Goal: Information Seeking & Learning: Learn about a topic

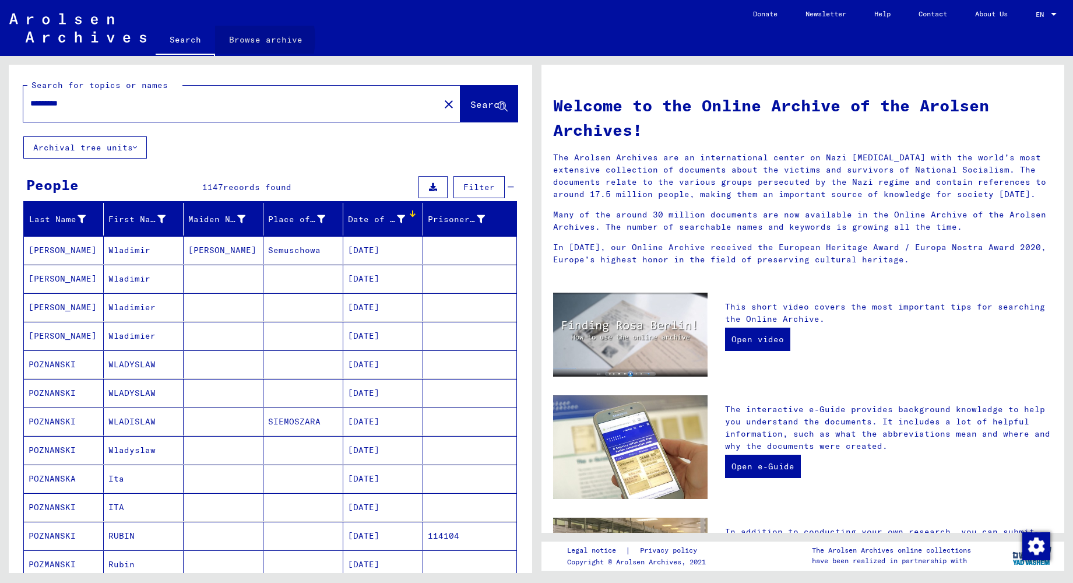
click at [241, 39] on link "Browse archive" at bounding box center [265, 40] width 101 height 28
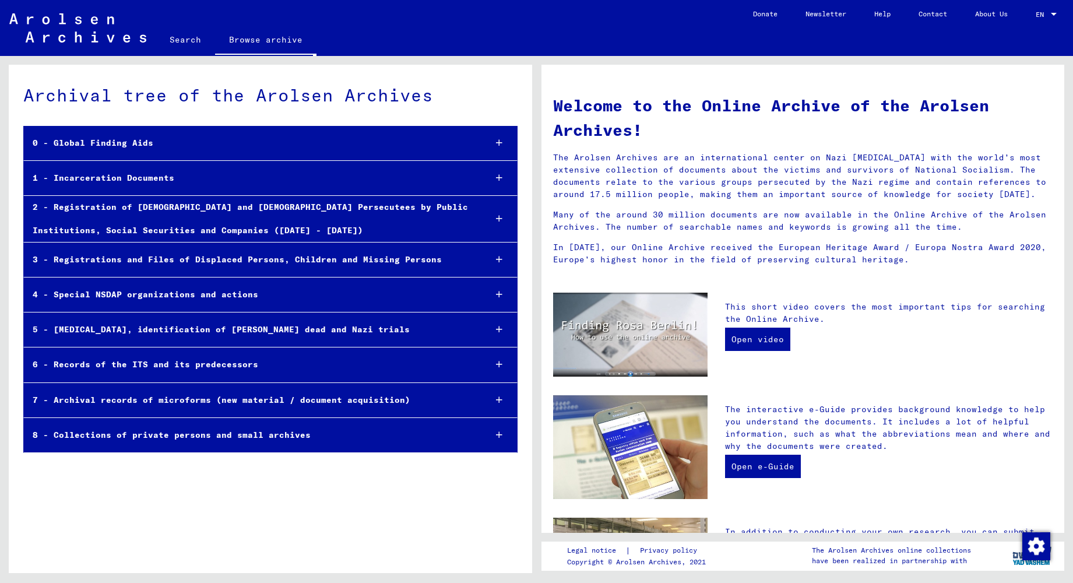
click at [80, 179] on div "1 - Incarceration Documents" at bounding box center [250, 178] width 452 height 23
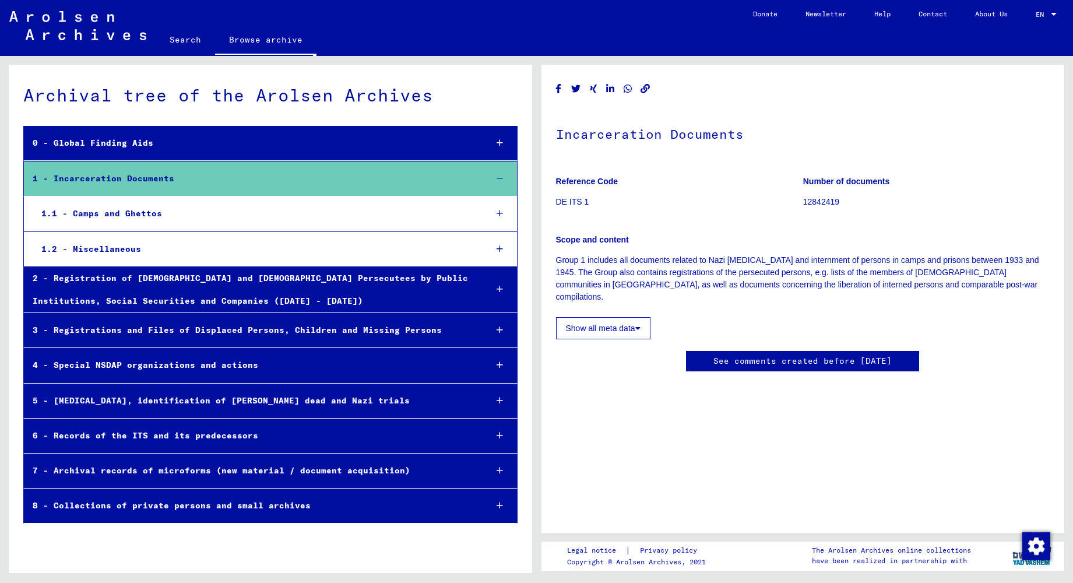
click at [118, 214] on div "1.1 - Camps and Ghettos" at bounding box center [255, 213] width 444 height 23
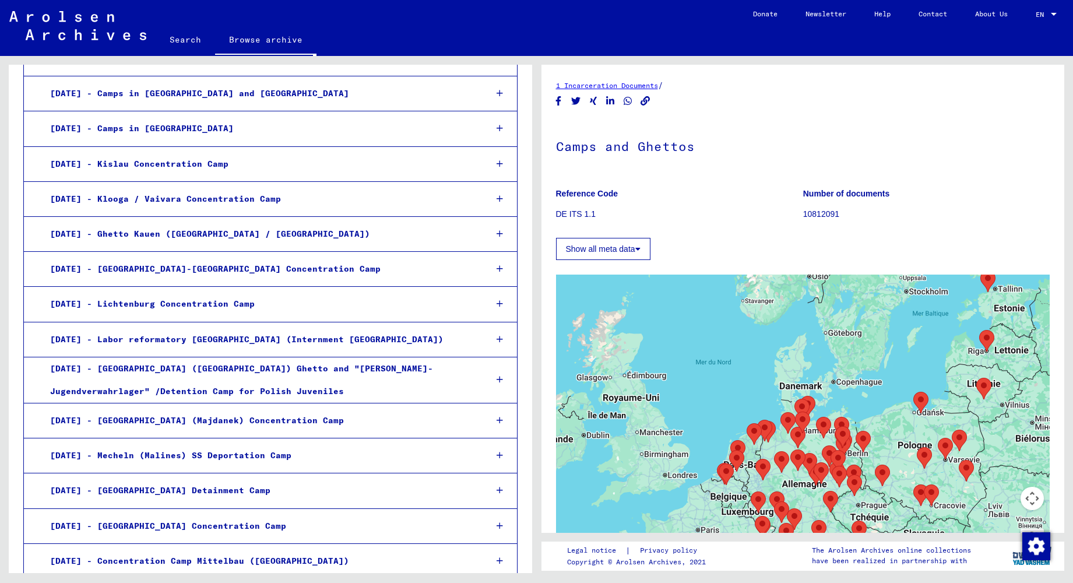
scroll to position [648, 0]
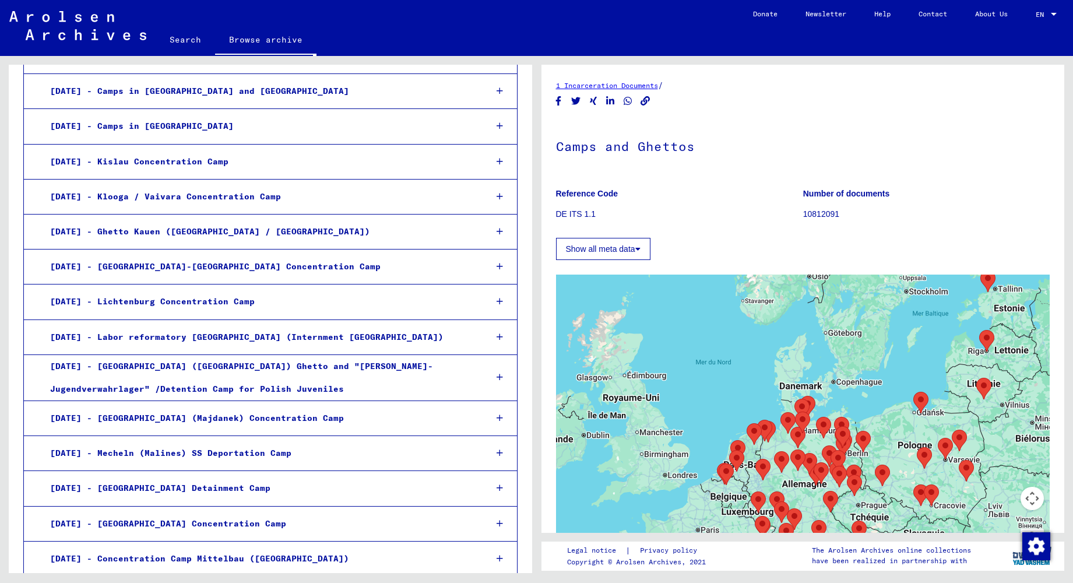
click at [500, 373] on icon at bounding box center [499, 377] width 6 height 8
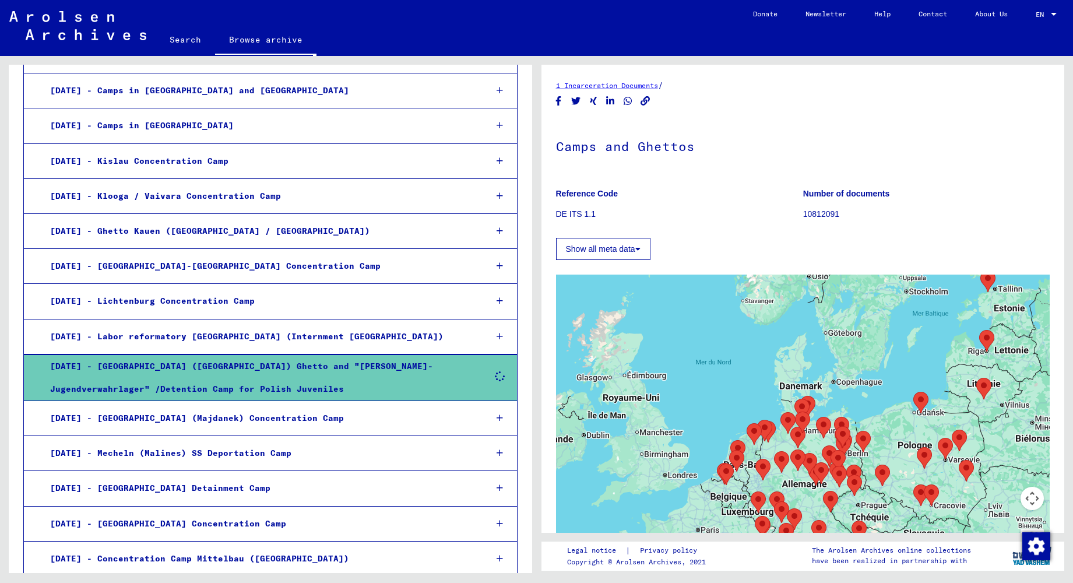
scroll to position [648, 0]
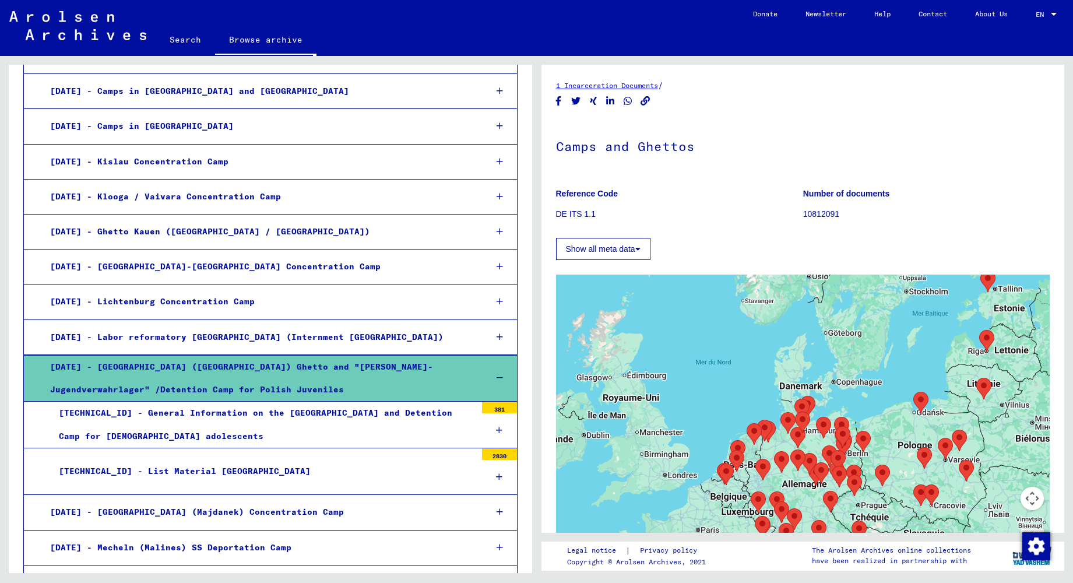
click at [87, 355] on div "[DATE] - [GEOGRAPHIC_DATA] ([GEOGRAPHIC_DATA]) Ghetto and "[PERSON_NAME]-Jugend…" at bounding box center [258, 377] width 435 height 45
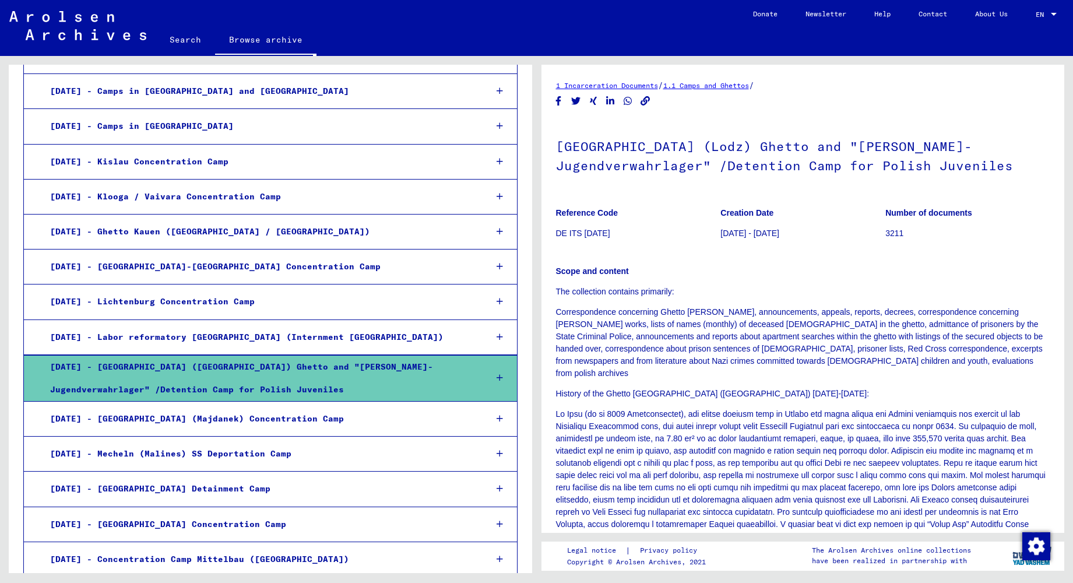
click at [500, 373] on icon at bounding box center [499, 377] width 6 height 8
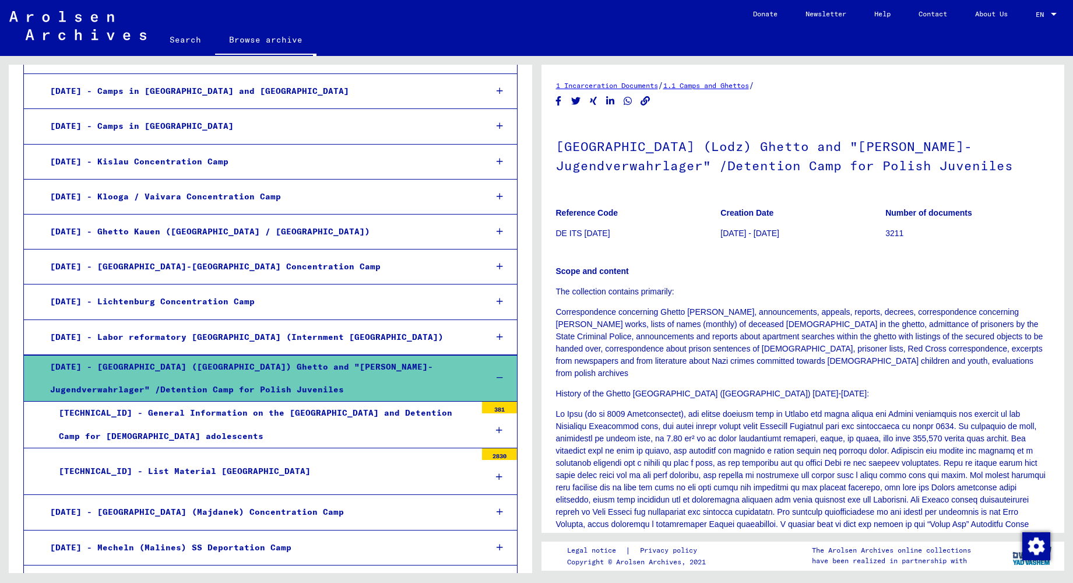
click at [172, 401] on div "[TECHNICAL_ID] - General Information on the [GEOGRAPHIC_DATA] and Detention Cam…" at bounding box center [263, 423] width 426 height 45
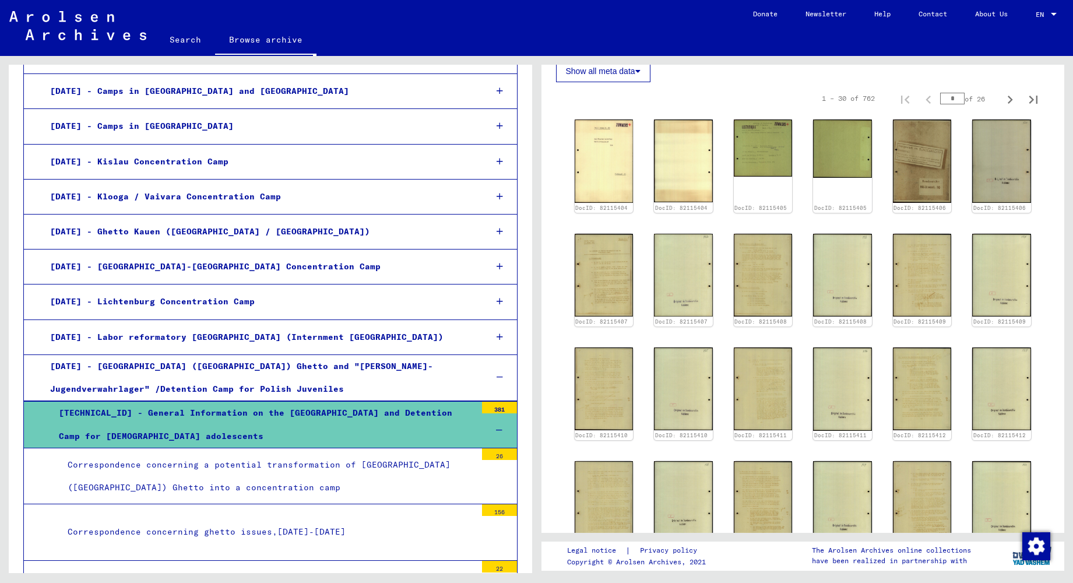
scroll to position [251, 0]
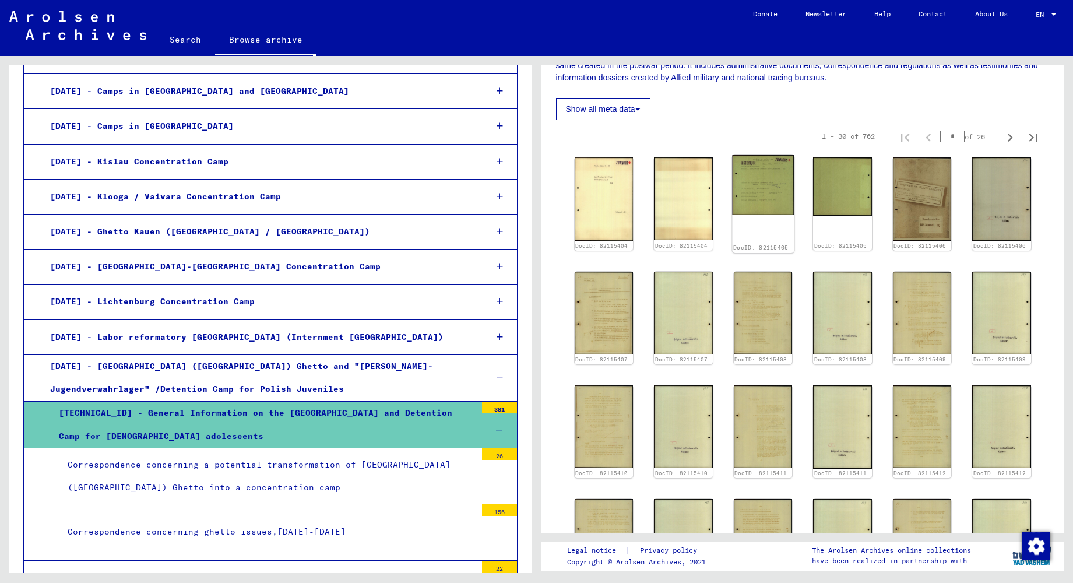
click at [768, 222] on div "DocID: 82115405" at bounding box center [763, 204] width 62 height 98
click at [759, 195] on img at bounding box center [763, 185] width 62 height 60
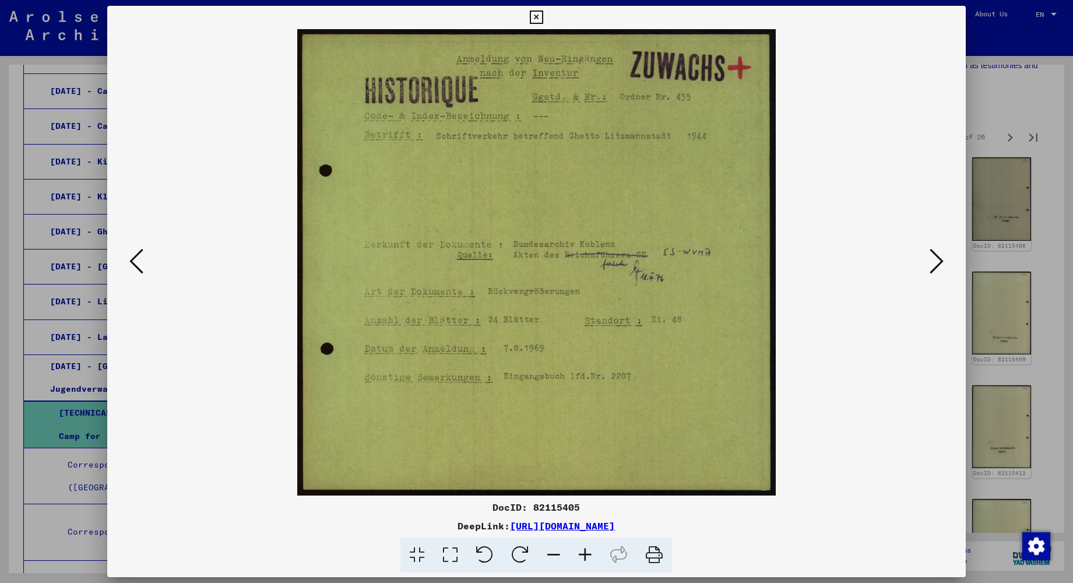
click at [759, 195] on img at bounding box center [536, 262] width 779 height 466
click at [923, 254] on img at bounding box center [536, 262] width 779 height 466
click at [940, 262] on icon at bounding box center [936, 261] width 14 height 28
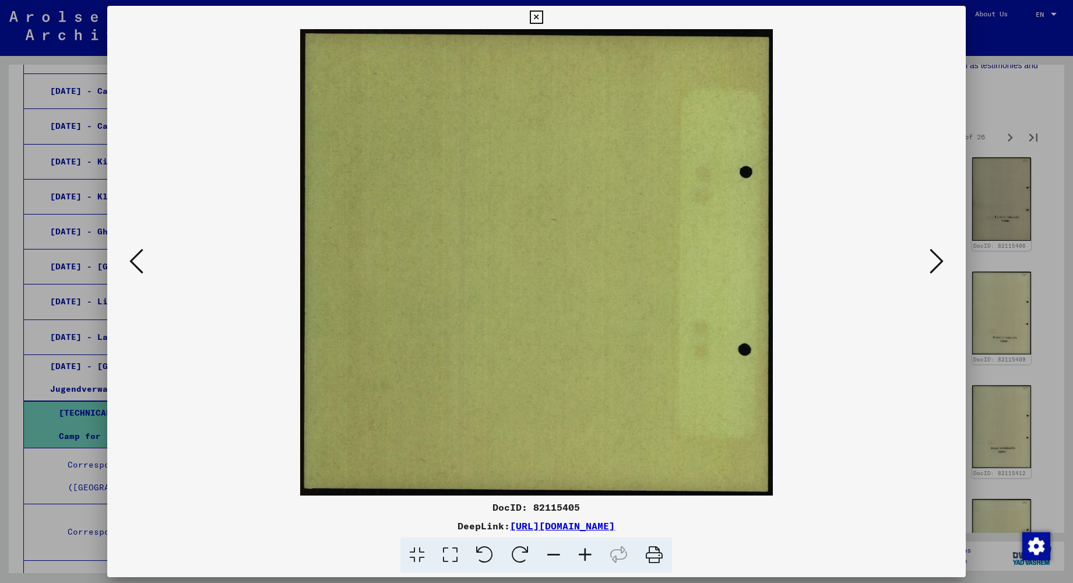
click at [940, 262] on icon at bounding box center [936, 261] width 14 height 28
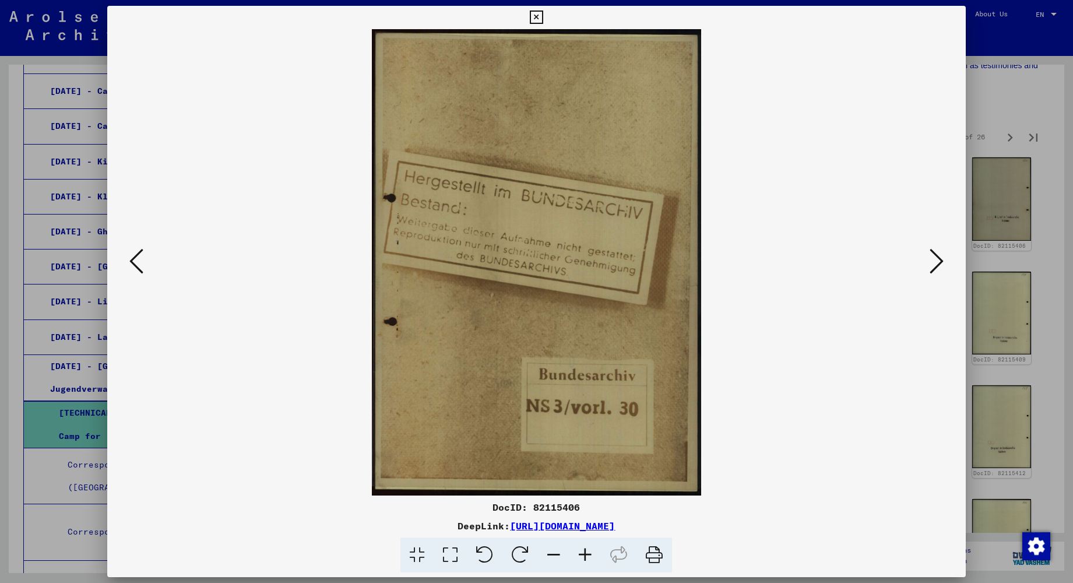
click at [937, 263] on icon at bounding box center [936, 261] width 14 height 28
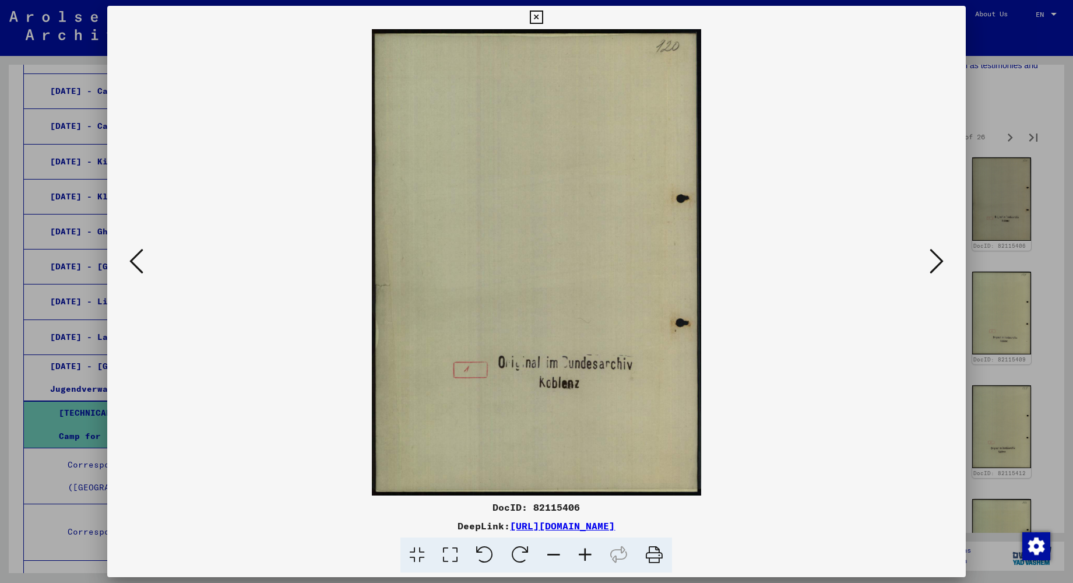
click at [937, 263] on icon at bounding box center [936, 261] width 14 height 28
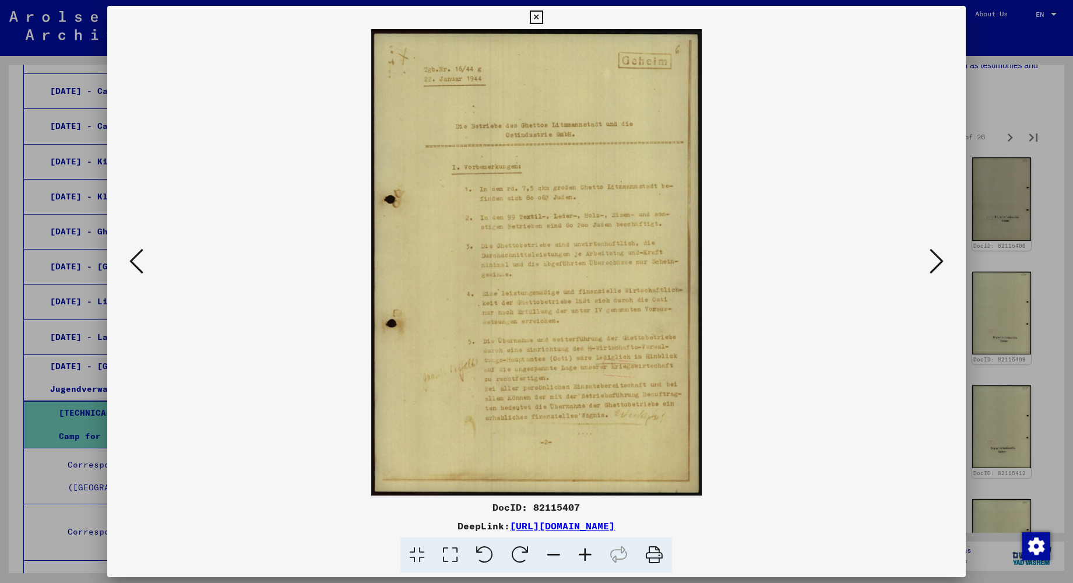
click at [937, 263] on icon at bounding box center [936, 261] width 14 height 28
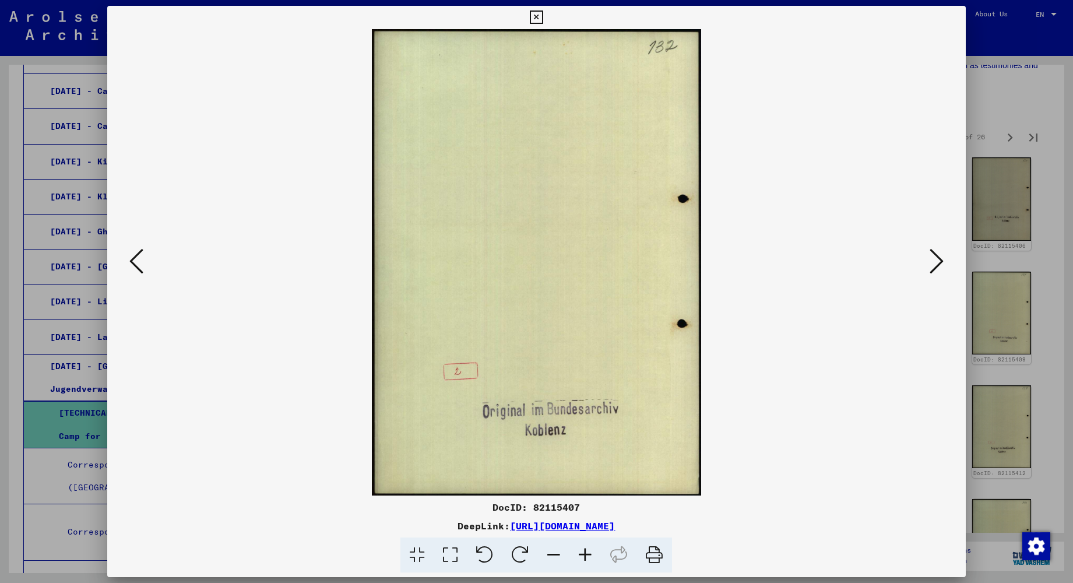
click at [937, 263] on icon at bounding box center [936, 261] width 14 height 28
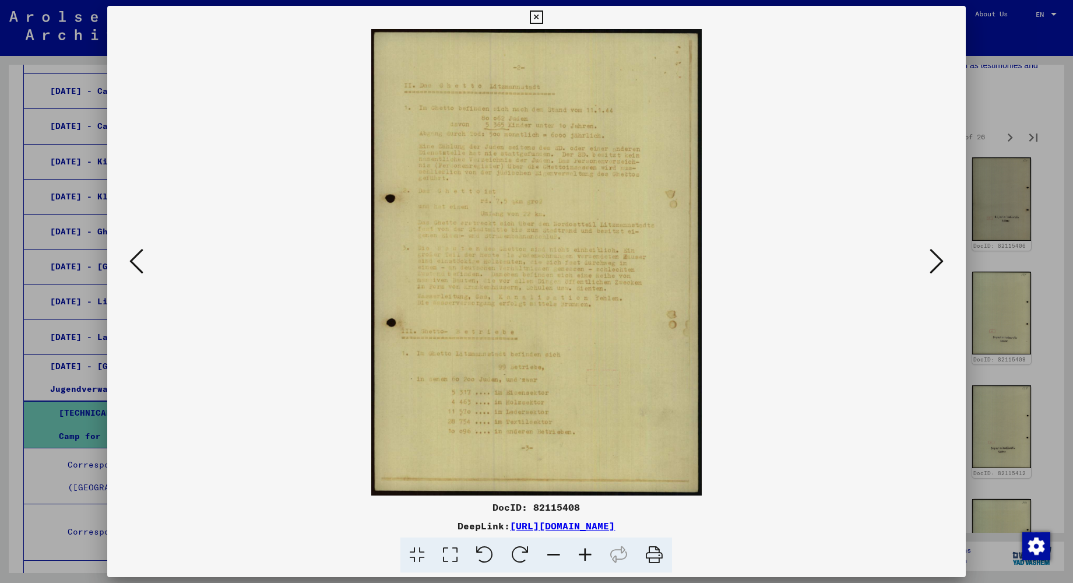
click at [937, 263] on icon at bounding box center [936, 261] width 14 height 28
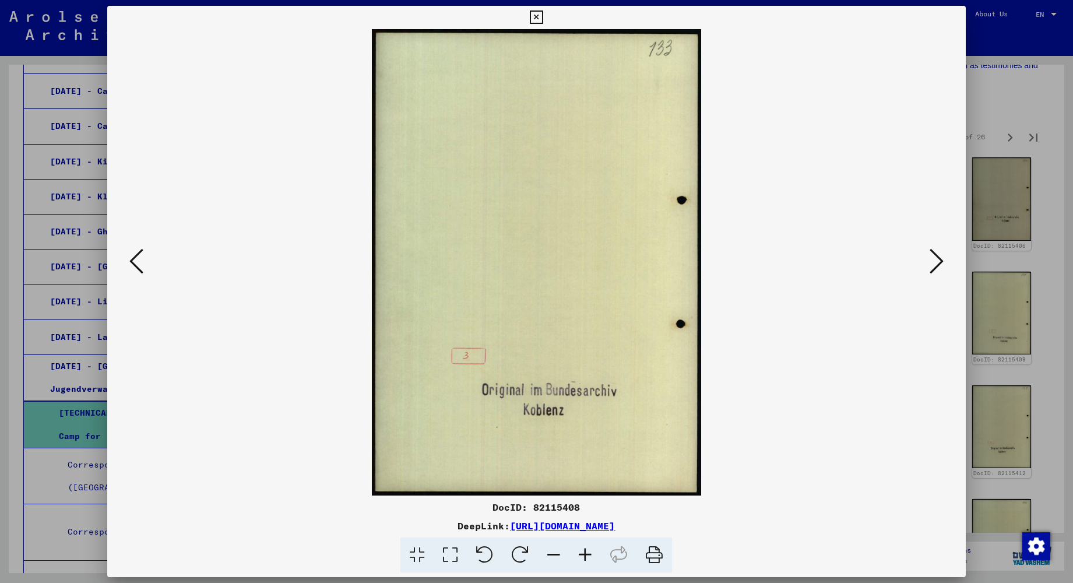
click at [937, 263] on icon at bounding box center [936, 261] width 14 height 28
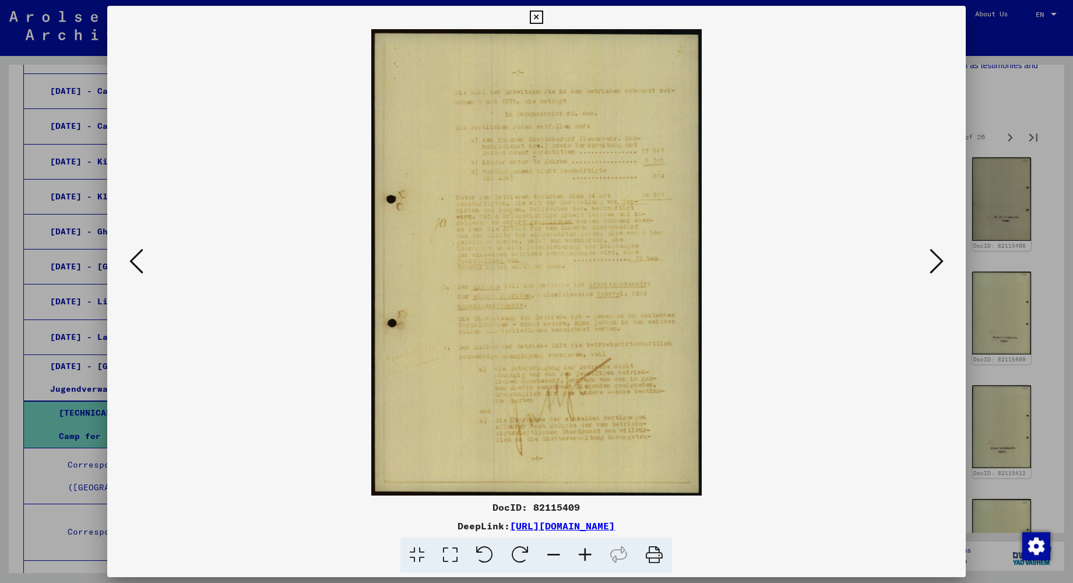
click at [937, 263] on icon at bounding box center [936, 261] width 14 height 28
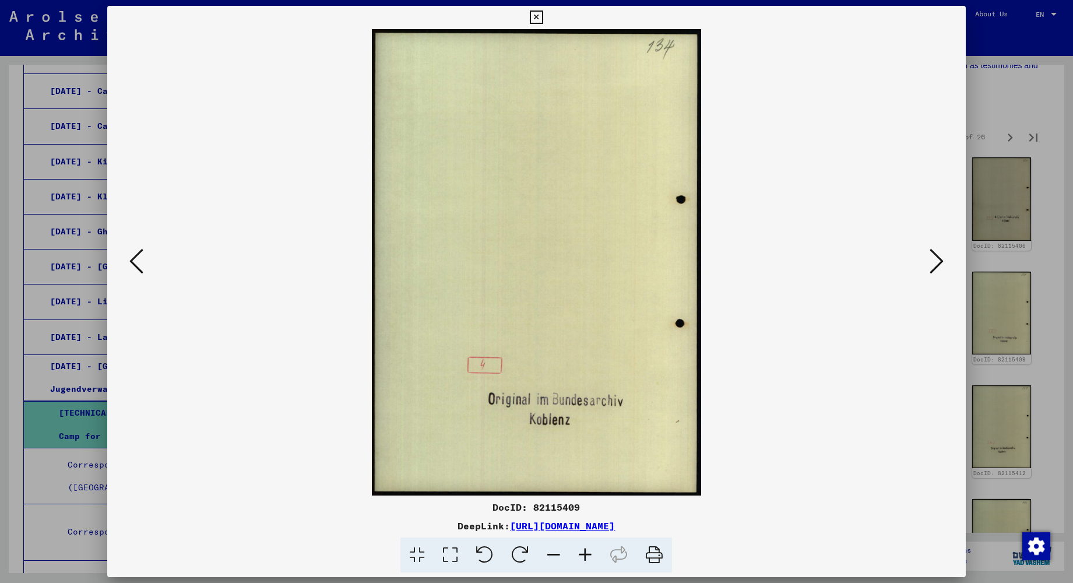
click at [937, 263] on icon at bounding box center [936, 261] width 14 height 28
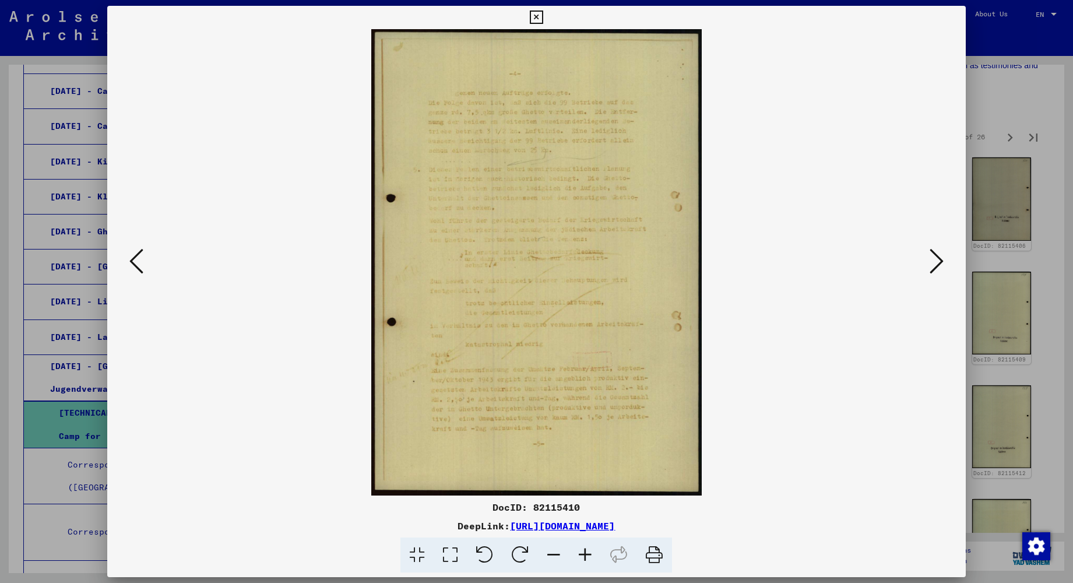
click at [937, 263] on icon at bounding box center [936, 261] width 14 height 28
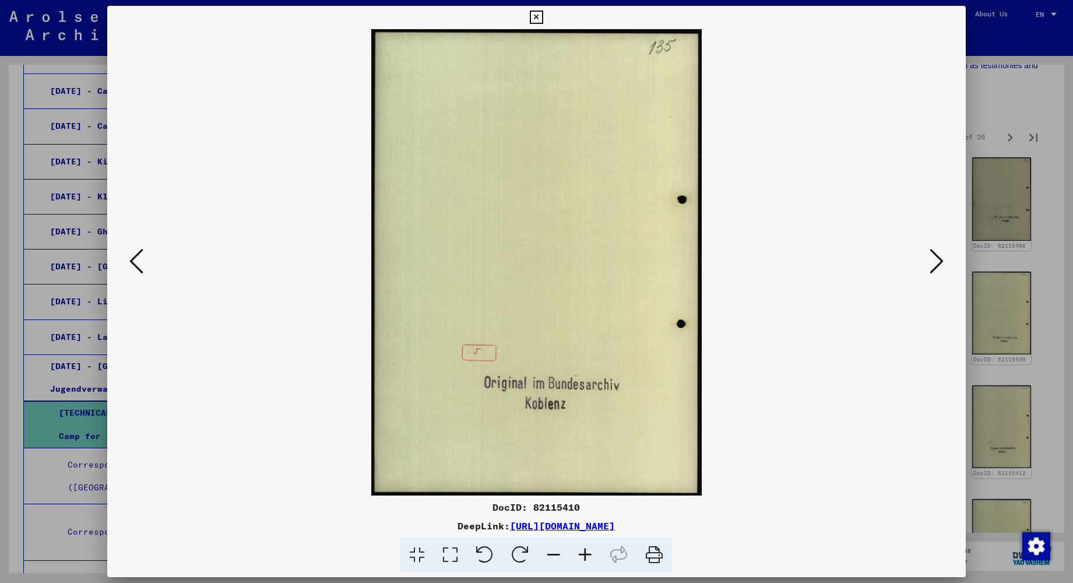
click at [937, 263] on icon at bounding box center [936, 261] width 14 height 28
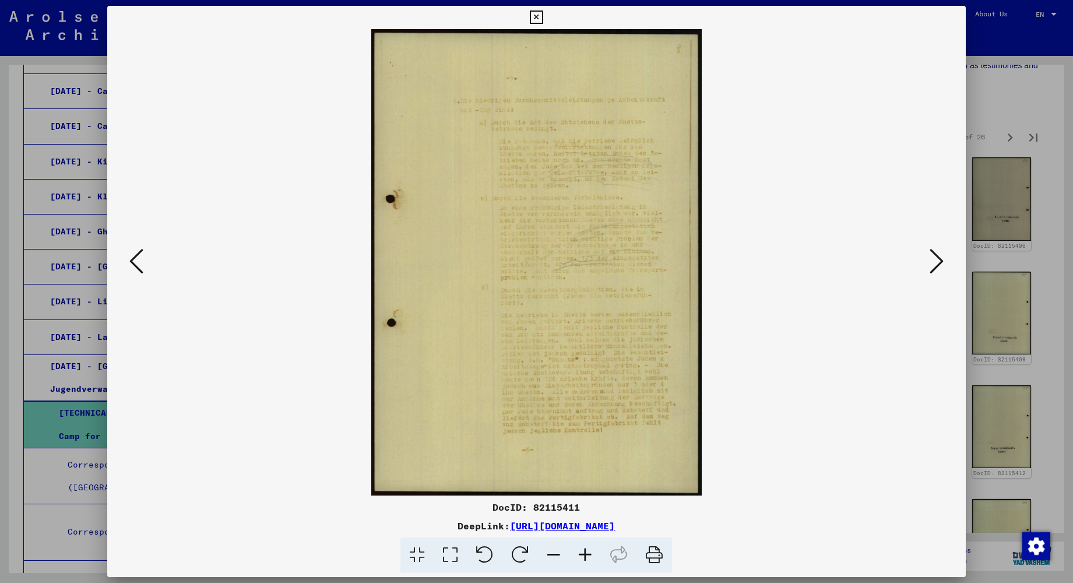
click at [937, 263] on icon at bounding box center [936, 261] width 14 height 28
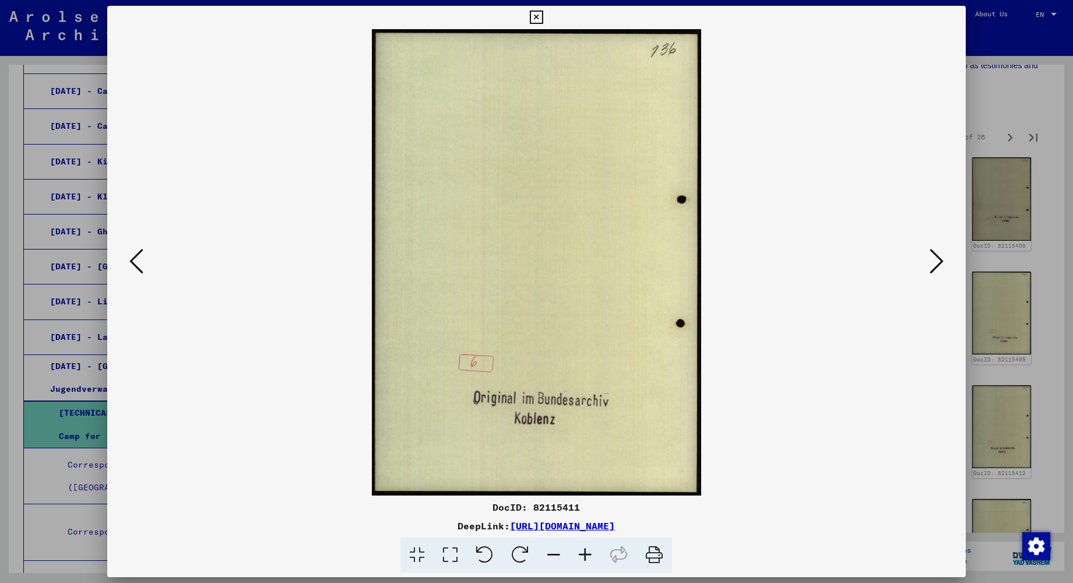
click at [937, 263] on icon at bounding box center [936, 261] width 14 height 28
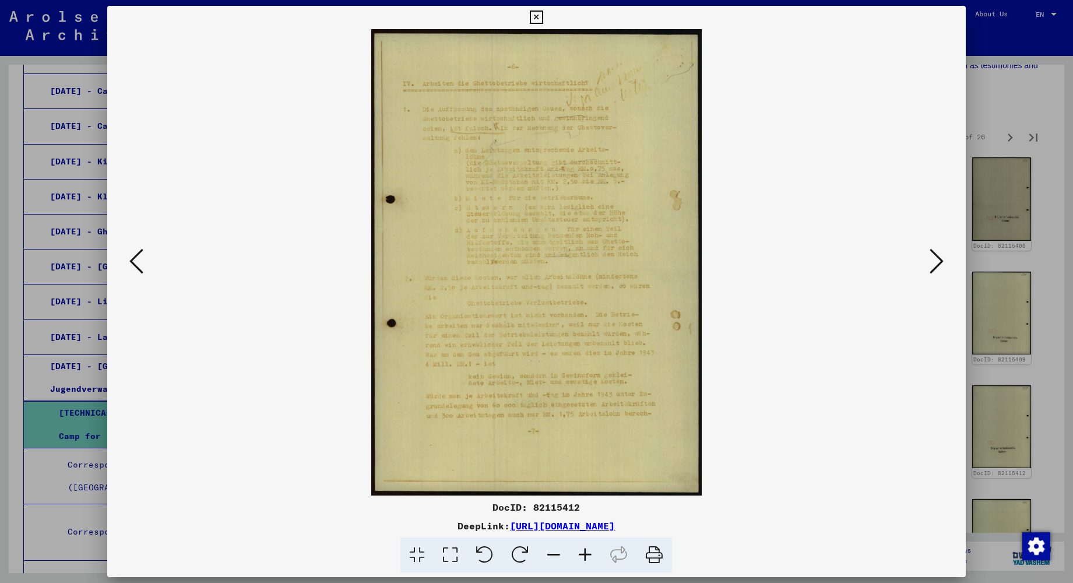
click at [937, 263] on icon at bounding box center [936, 261] width 14 height 28
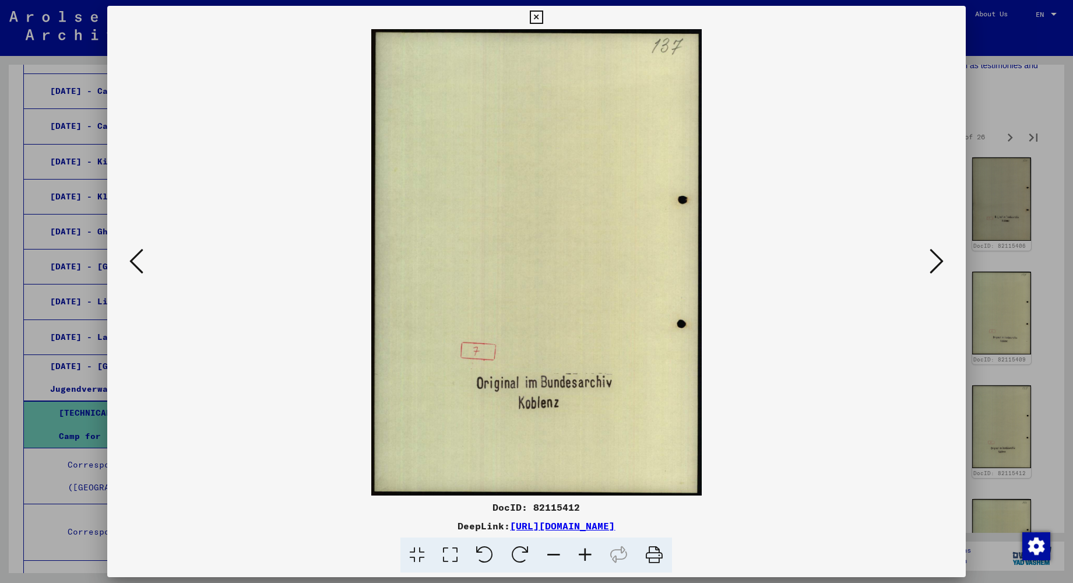
click at [937, 263] on icon at bounding box center [936, 261] width 14 height 28
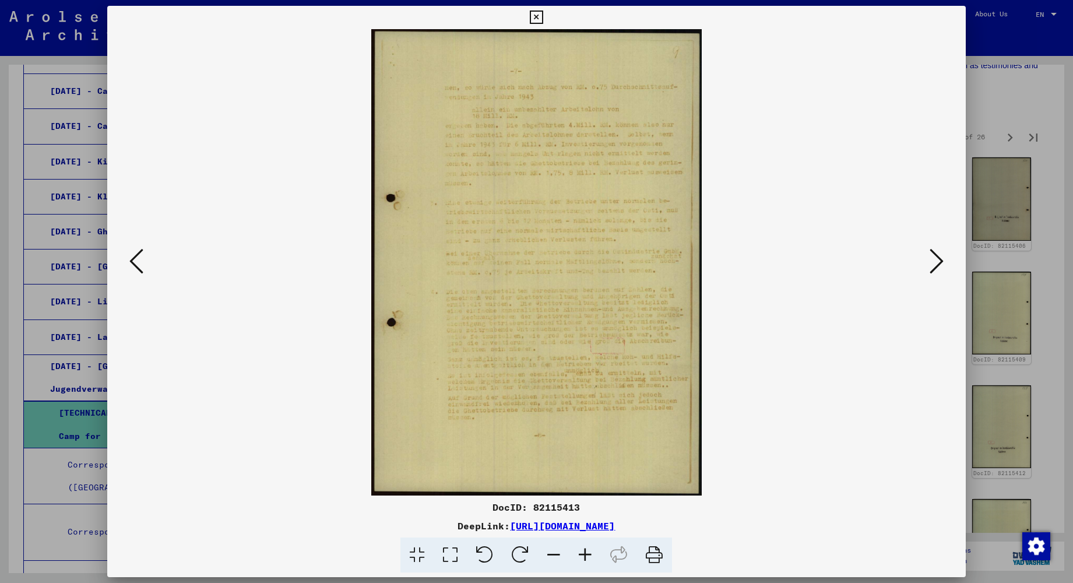
click at [1018, 114] on div at bounding box center [536, 291] width 1073 height 583
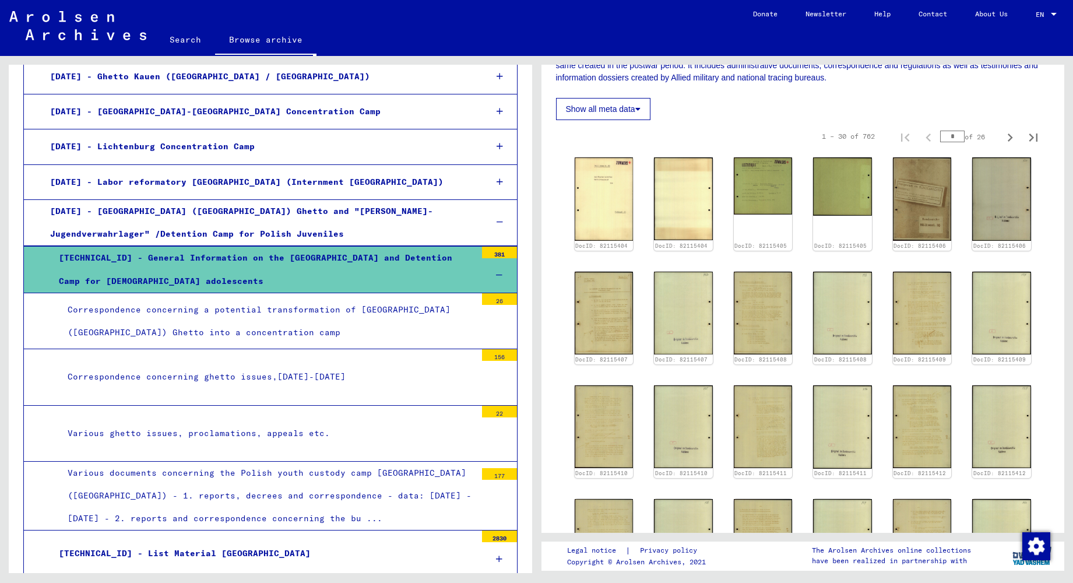
scroll to position [882, 0]
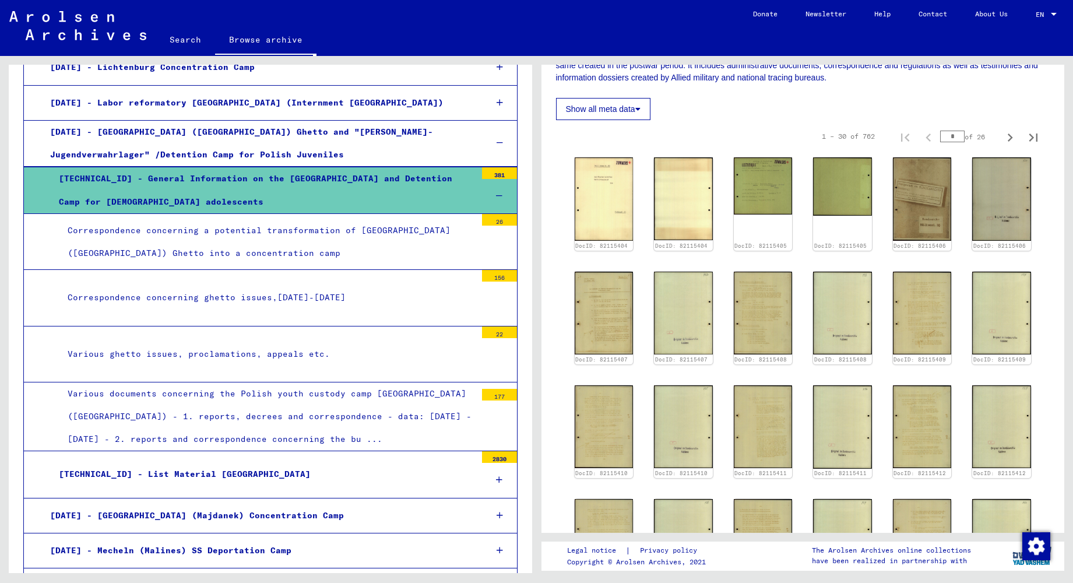
click at [226, 287] on div "Correspondence concerning ghetto issues,[DATE]-[DATE]" at bounding box center [267, 297] width 417 height 23
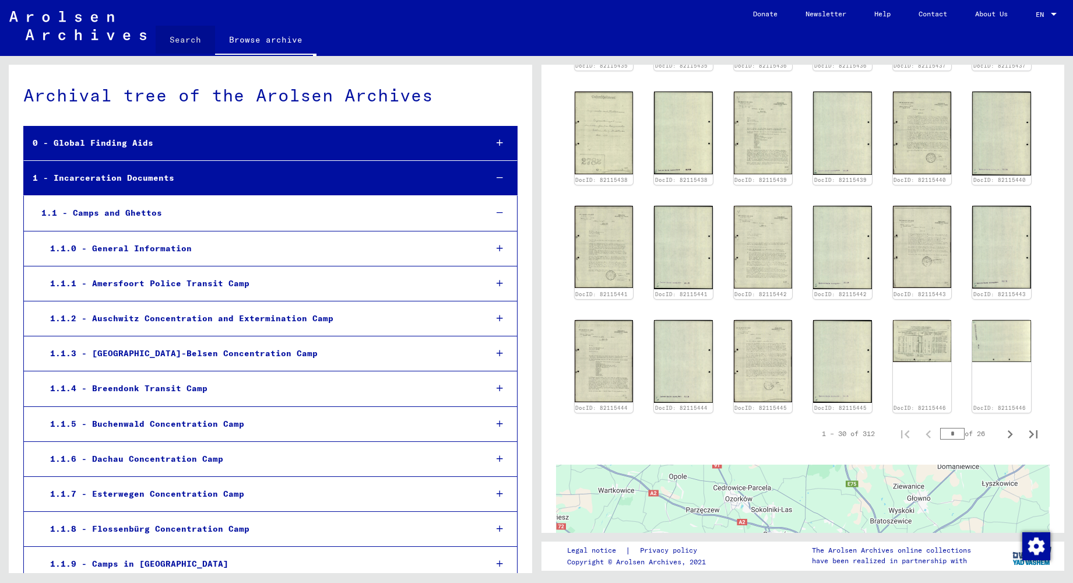
click at [189, 39] on link "Search" at bounding box center [185, 40] width 59 height 28
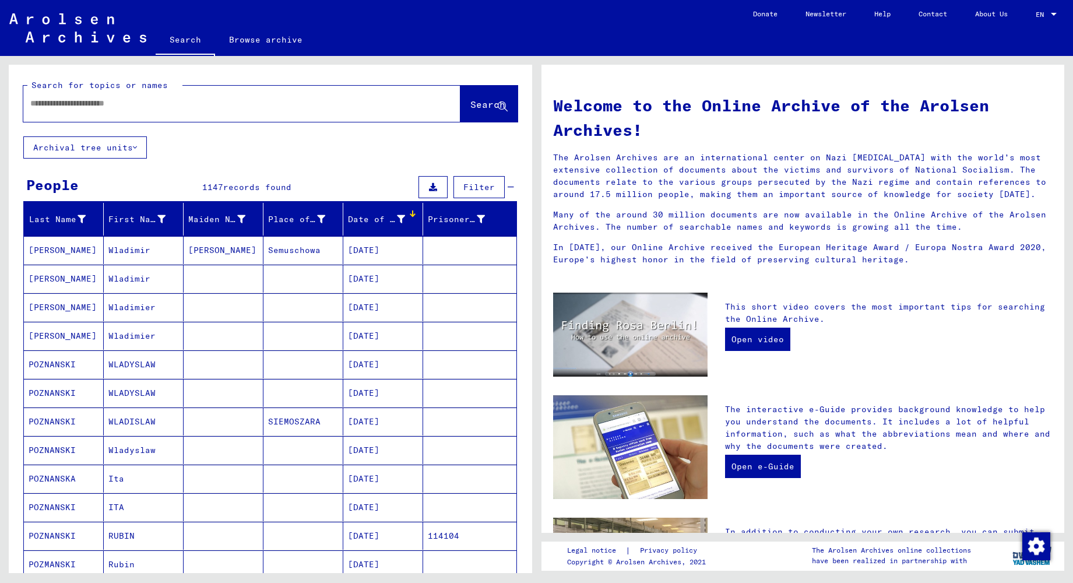
click at [147, 103] on input "text" at bounding box center [227, 103] width 395 height 12
